Goal: Book appointment/travel/reservation

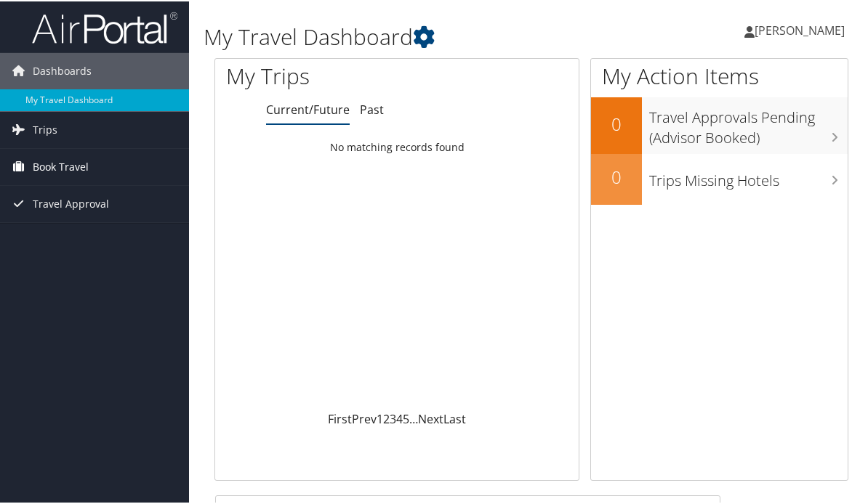
click at [62, 164] on span "Book Travel" at bounding box center [61, 166] width 56 height 36
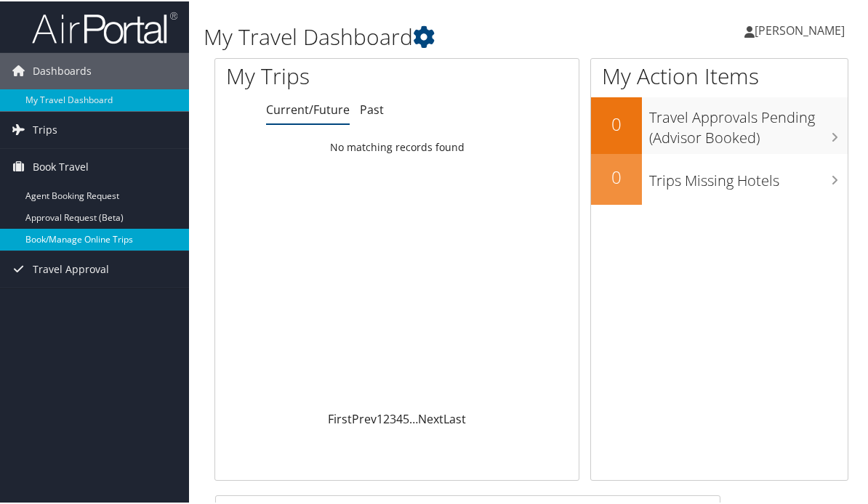
click at [93, 238] on link "Book/Manage Online Trips" at bounding box center [94, 238] width 189 height 22
